Goal: Task Accomplishment & Management: Manage account settings

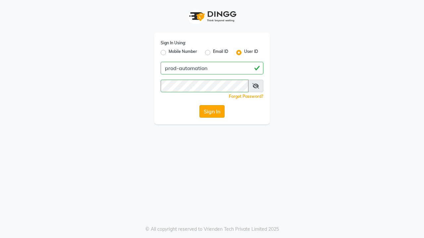
click at [212, 112] on button "Sign In" at bounding box center [211, 111] width 25 height 13
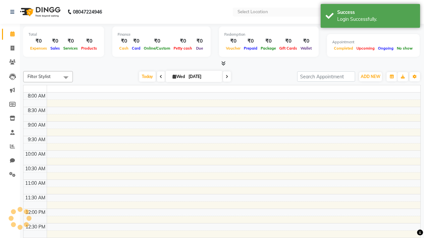
select select "en"
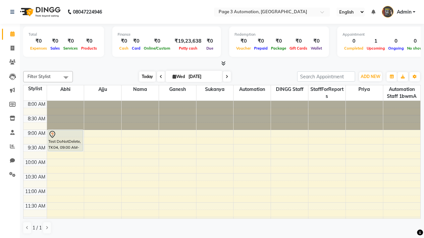
click at [144, 76] on span "Today" at bounding box center [147, 77] width 17 height 10
click at [370, 76] on span "ADD NEW" at bounding box center [371, 76] width 20 height 5
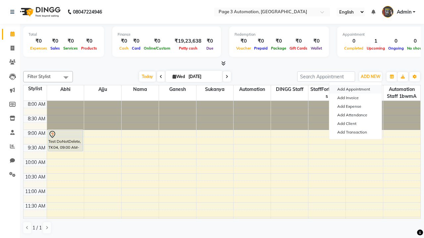
click at [355, 89] on button "Add Appointment" at bounding box center [355, 89] width 52 height 9
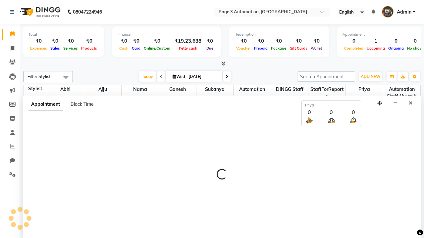
scroll to position [0, 0]
select select "tentative"
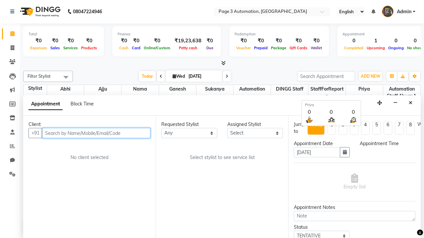
select select "540"
type input "8192346578"
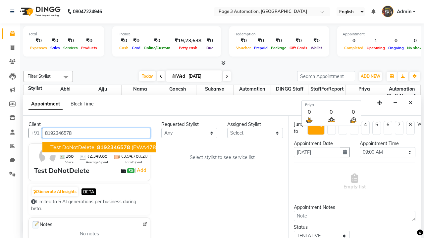
click at [97, 147] on span "8192346578" at bounding box center [113, 147] width 33 height 7
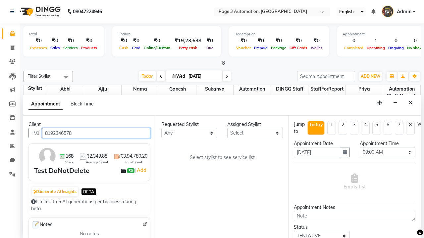
scroll to position [0, 0]
select select "711"
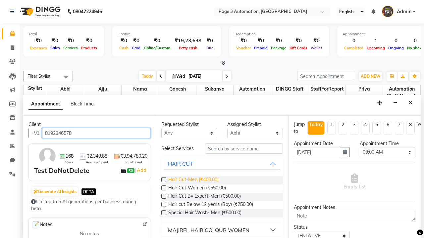
type input "8192346578"
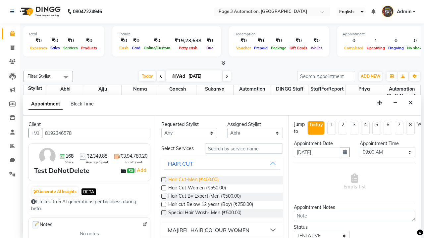
click at [193, 180] on span "Hair Cut-Men (₹400.00)" at bounding box center [193, 180] width 50 height 8
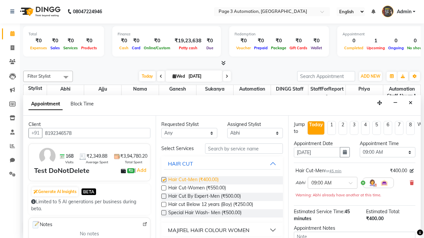
checkbox input "false"
select select "645"
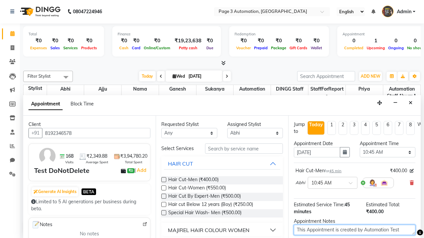
type textarea "This Appointment is created by Automation Test"
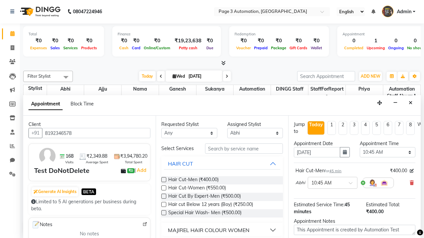
checkbox input "false"
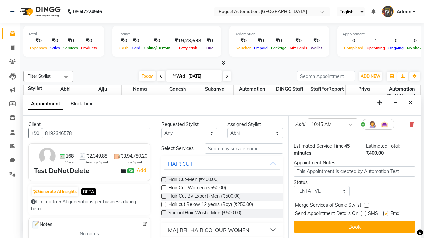
click at [385, 214] on label at bounding box center [385, 213] width 5 height 5
click at [385, 214] on input "checkbox" at bounding box center [385, 214] width 4 height 4
checkbox input "false"
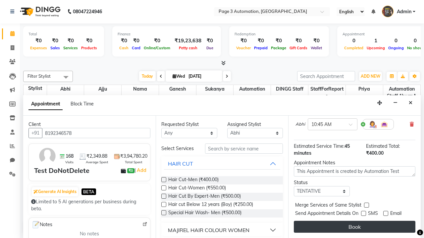
click at [354, 227] on button "Book" at bounding box center [355, 227] width 122 height 12
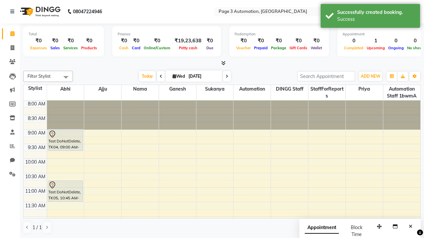
scroll to position [0, 0]
click at [370, 17] on div "Success" at bounding box center [376, 19] width 78 height 7
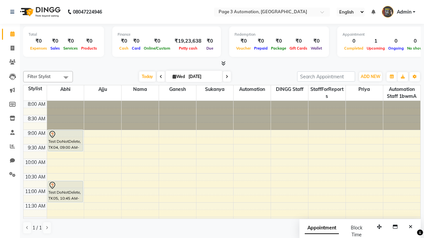
click at [66, 77] on span at bounding box center [65, 77] width 13 height 13
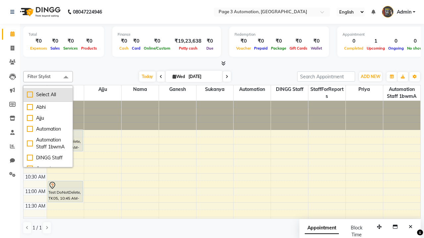
click at [48, 95] on div "Select All" at bounding box center [48, 94] width 42 height 7
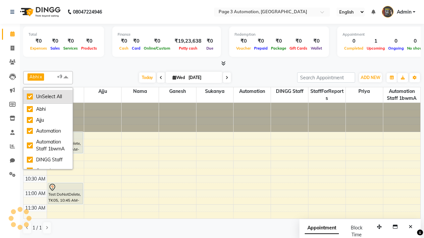
checkbox input "true"
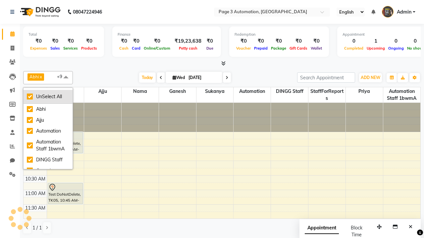
checkbox input "true"
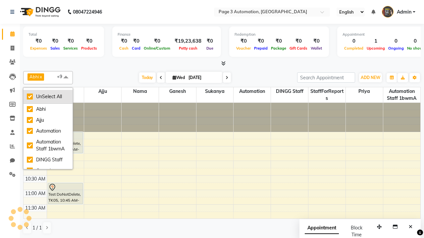
checkbox input "true"
click at [48, 97] on div "UnSelect All" at bounding box center [48, 96] width 42 height 7
checkbox input "false"
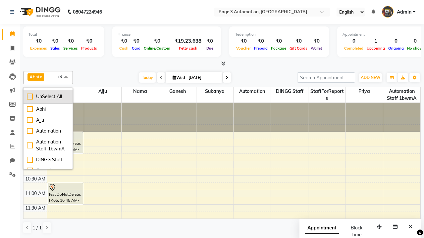
checkbox input "false"
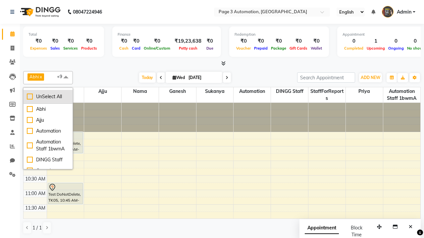
checkbox input "false"
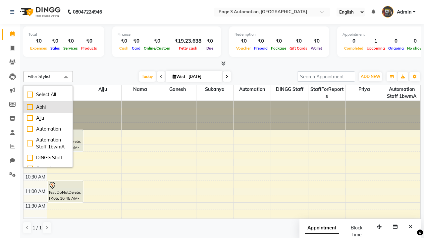
click at [48, 107] on div "Abhi" at bounding box center [48, 107] width 42 height 7
checkbox input "true"
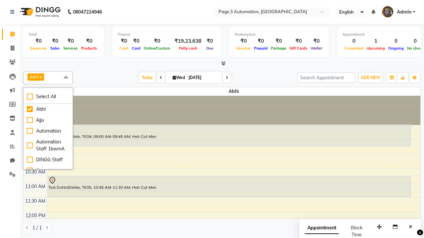
click at [66, 77] on span at bounding box center [65, 77] width 13 height 13
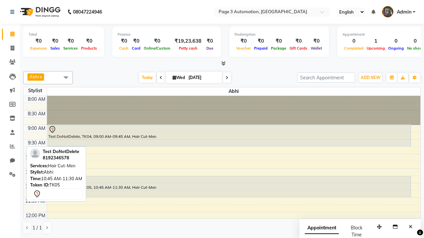
click at [229, 187] on div "Test DoNotDelete, TK05, 10:45 AM-11:30 AM, Hair Cut-Men" at bounding box center [229, 186] width 363 height 21
select select "7"
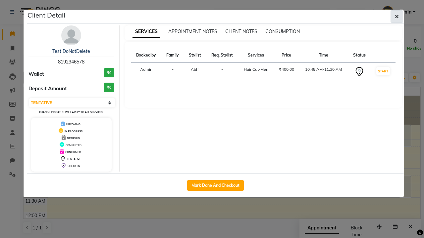
click at [397, 17] on icon "button" at bounding box center [397, 16] width 4 height 5
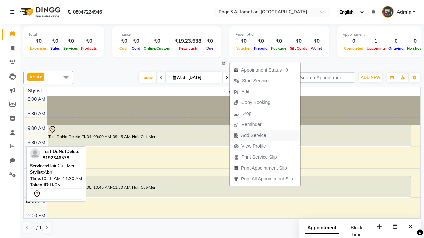
click at [266, 135] on span "Add Service" at bounding box center [249, 135] width 40 height 11
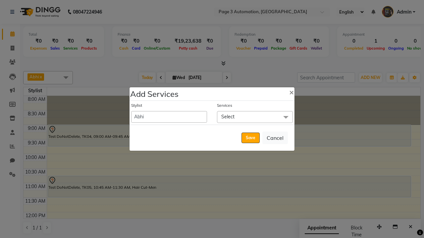
click at [255, 117] on span "Select" at bounding box center [255, 117] width 76 height 12
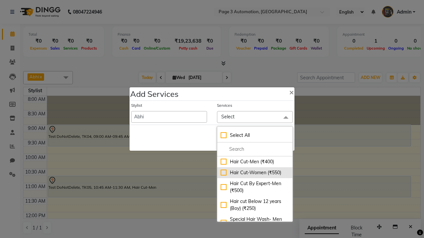
click at [255, 173] on div "Hair Cut-Women (₹550)" at bounding box center [255, 173] width 69 height 7
checkbox input "true"
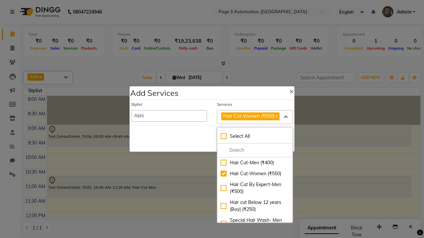
click at [255, 117] on span "Hair Cut-Women (₹550)" at bounding box center [248, 116] width 51 height 6
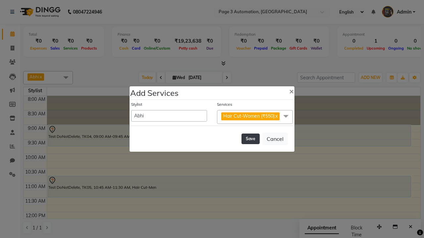
click at [250, 139] on button "Save" at bounding box center [250, 139] width 18 height 11
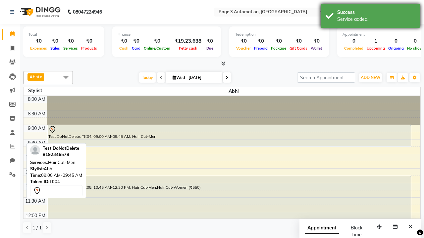
click at [370, 17] on div "Service added." at bounding box center [376, 19] width 78 height 7
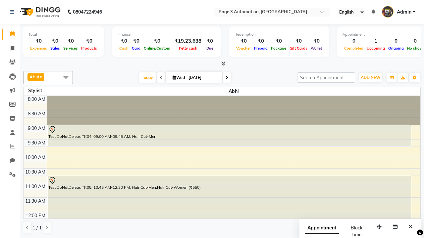
click at [229, 194] on div "Test DoNotDelete, TK05, 10:45 AM-12:30 PM, Hair Cut-Men,Hair Cut-Women (₹550)" at bounding box center [229, 201] width 363 height 50
select select "7"
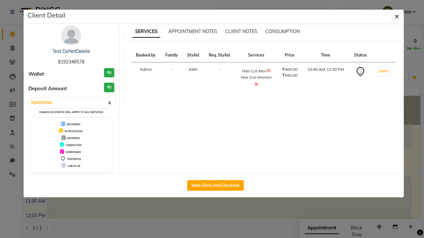
scroll to position [8, 0]
click at [397, 17] on icon "button" at bounding box center [397, 16] width 4 height 5
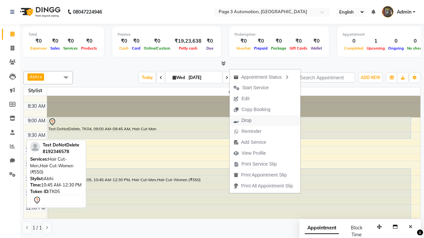
click at [266, 121] on button "Drop" at bounding box center [264, 120] width 71 height 11
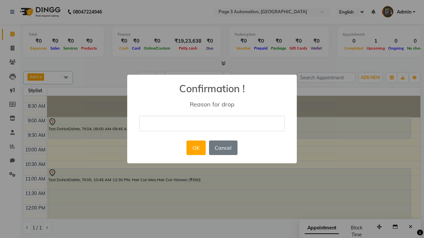
type input "This Appointment Deleted By Automation Test"
click at [196, 148] on button "OK" at bounding box center [195, 148] width 19 height 15
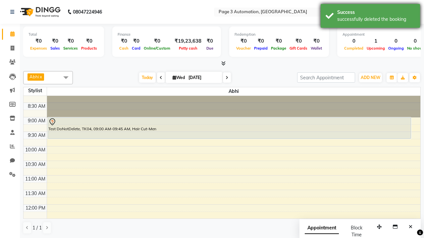
click at [370, 17] on div "successfully deleted the booking" at bounding box center [376, 19] width 78 height 7
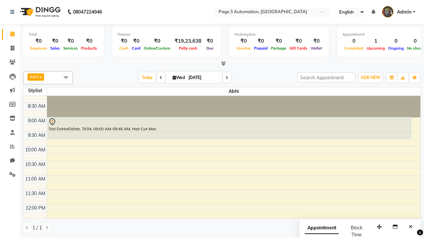
click at [66, 77] on span at bounding box center [65, 77] width 13 height 13
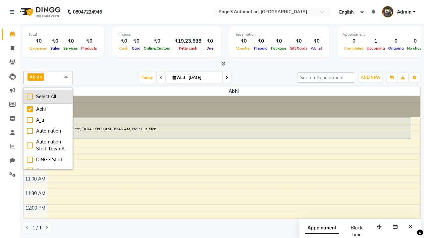
click at [48, 97] on div "Select All" at bounding box center [48, 96] width 42 height 7
checkbox input "true"
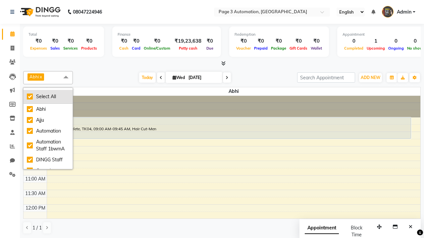
checkbox input "true"
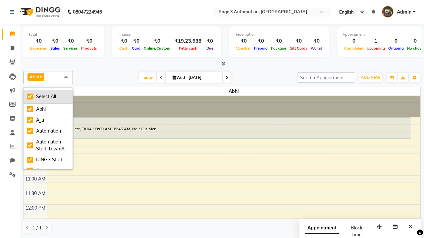
checkbox input "true"
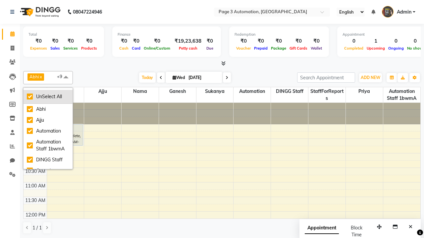
click at [48, 97] on div "UnSelect All" at bounding box center [48, 96] width 42 height 7
checkbox input "false"
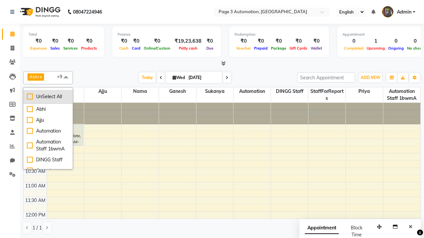
checkbox input "false"
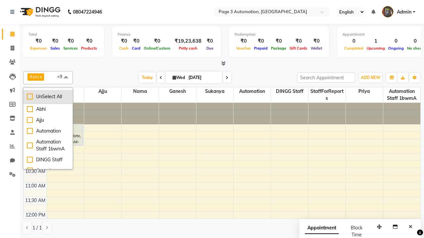
checkbox input "false"
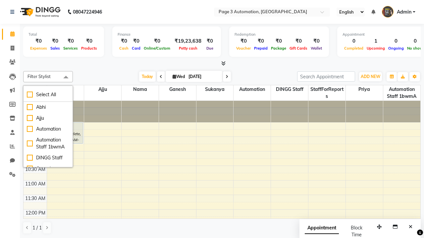
click at [66, 77] on span at bounding box center [65, 77] width 13 height 13
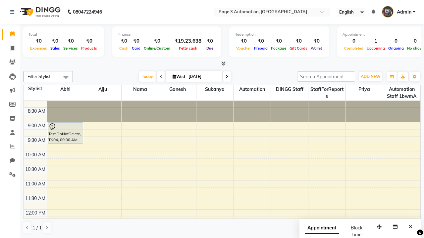
click at [398, 12] on span "Admin" at bounding box center [404, 12] width 15 height 7
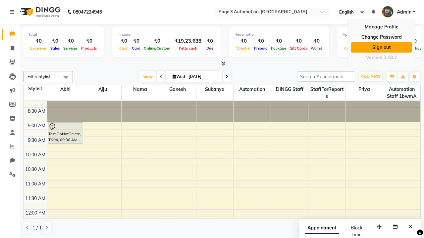
click at [381, 47] on link "Sign out" at bounding box center [381, 47] width 61 height 10
